Goal: Task Accomplishment & Management: Use online tool/utility

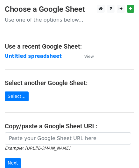
scroll to position [32, 0]
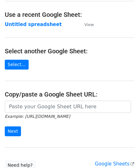
click at [20, 101] on input "url" at bounding box center [68, 107] width 126 height 12
type input "[URL][DOMAIN_NAME]"
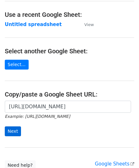
scroll to position [0, 0]
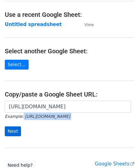
drag, startPoint x: 18, startPoint y: 120, endPoint x: 13, endPoint y: 130, distance: 11.4
click at [14, 126] on form "[URL][DOMAIN_NAME] Example: [URL][DOMAIN_NAME] Next" at bounding box center [70, 119] width 130 height 36
click at [13, 130] on input "Next" at bounding box center [13, 132] width 16 height 10
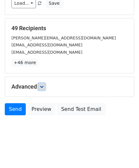
click at [43, 85] on icon at bounding box center [42, 87] width 4 height 4
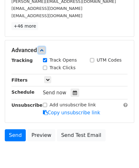
scroll to position [119, 0]
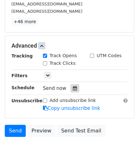
click at [73, 86] on icon at bounding box center [75, 88] width 4 height 4
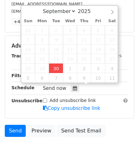
type input "[DATE] 14:18"
type input "02"
type input "18"
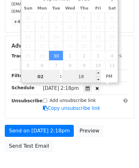
paste input "4"
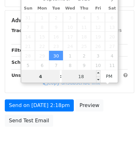
type input "4"
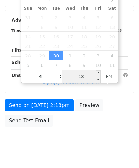
type input "[DATE] 16:18"
type input "04"
click at [85, 79] on input "18" at bounding box center [81, 76] width 39 height 13
type input "00"
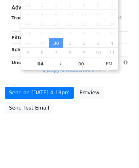
type input "[DATE] 16:00"
click at [120, 116] on div "Send on [DATE] 4:18pm Preview Send Test Email" at bounding box center [69, 102] width 139 height 31
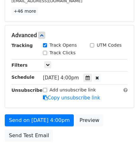
scroll to position [155, 0]
